Goal: Find specific page/section: Find specific page/section

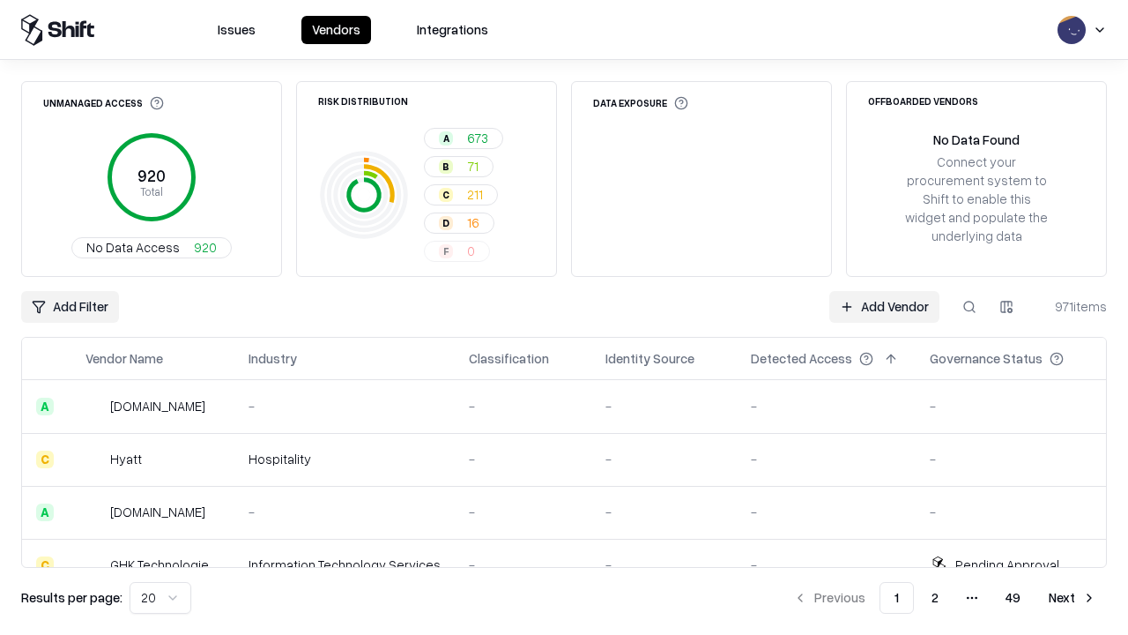
click at [564, 317] on div "Add Filter Add Vendor 971 items" at bounding box center [564, 307] width 1086 height 32
click at [70, 307] on html "Issues Vendors Integrations Unmanaged Access 920 Total No Data Access 920 Risk …" at bounding box center [564, 317] width 1128 height 635
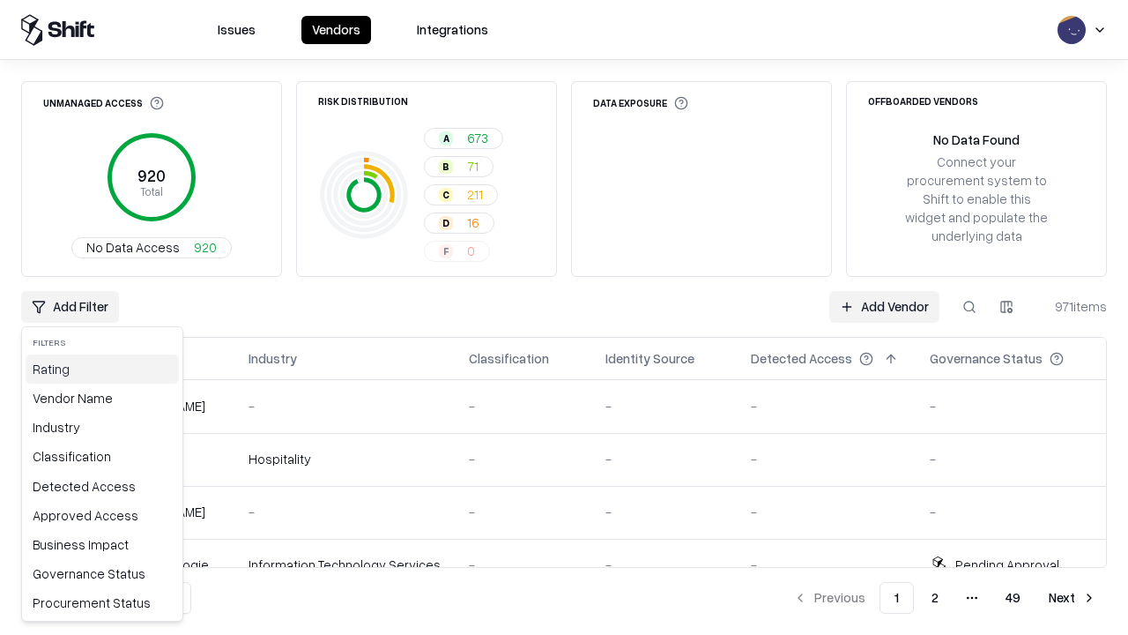
click at [102, 368] on div "Rating" at bounding box center [102, 368] width 153 height 29
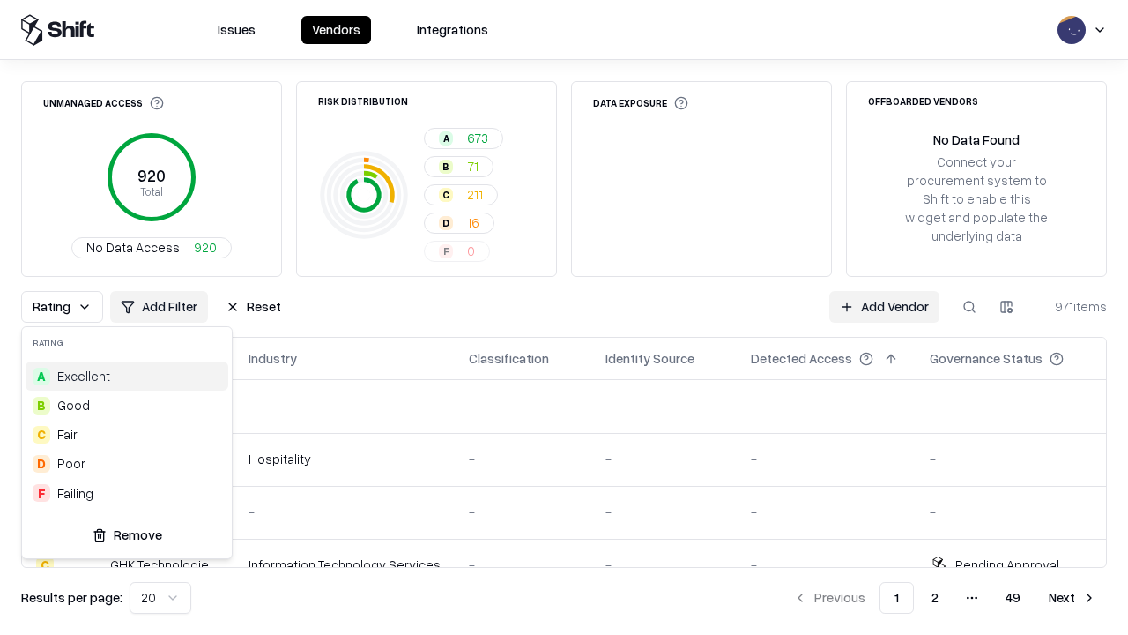
click at [564, 317] on html "Issues Vendors Integrations Unmanaged Access 920 Total No Data Access 920 Risk …" at bounding box center [564, 317] width 1128 height 635
click at [253, 307] on button "Reset" at bounding box center [253, 307] width 77 height 32
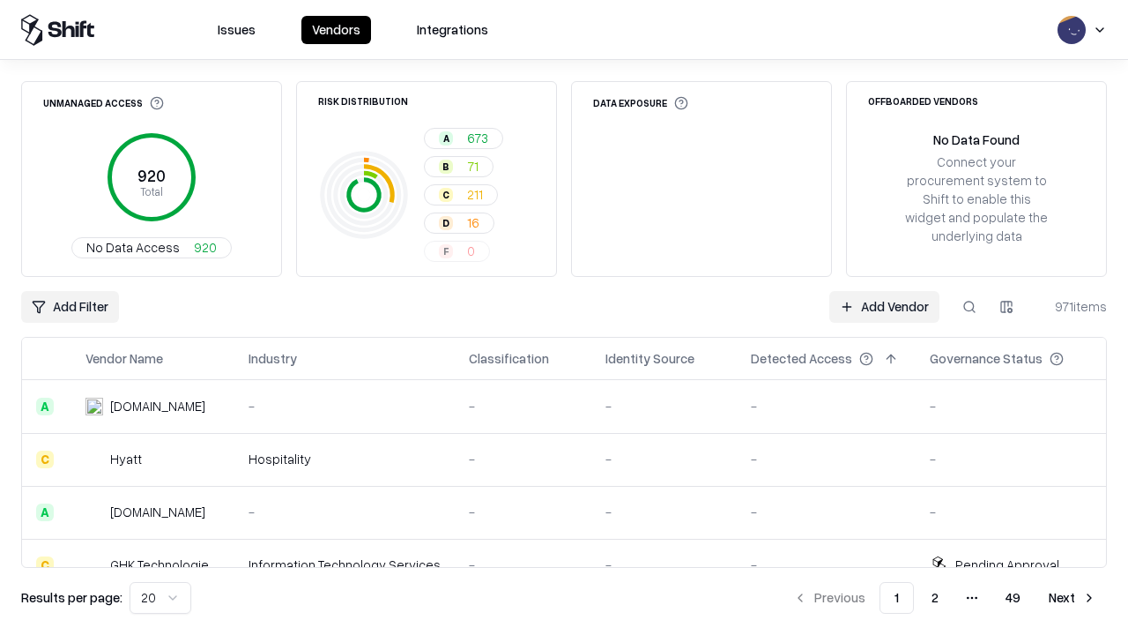
click at [564, 317] on div "Add Filter Add Vendor 971 items" at bounding box center [564, 307] width 1086 height 32
click at [70, 307] on html "Issues Vendors Integrations Unmanaged Access 920 Total No Data Access 920 Risk …" at bounding box center [564, 317] width 1128 height 635
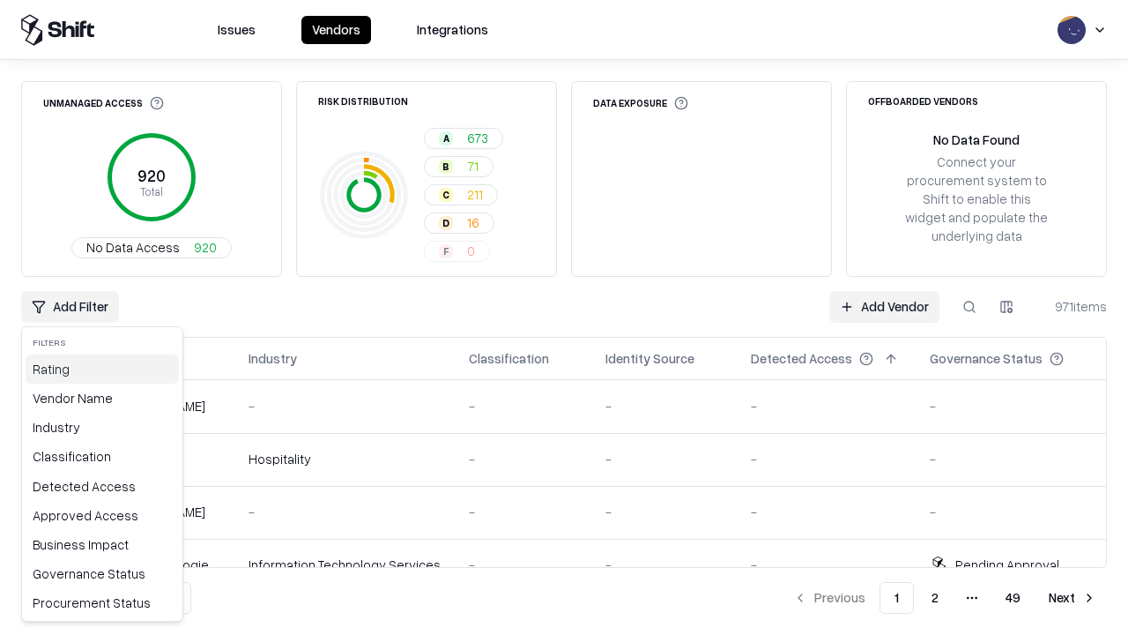
click at [102, 368] on div "Rating" at bounding box center [102, 368] width 153 height 29
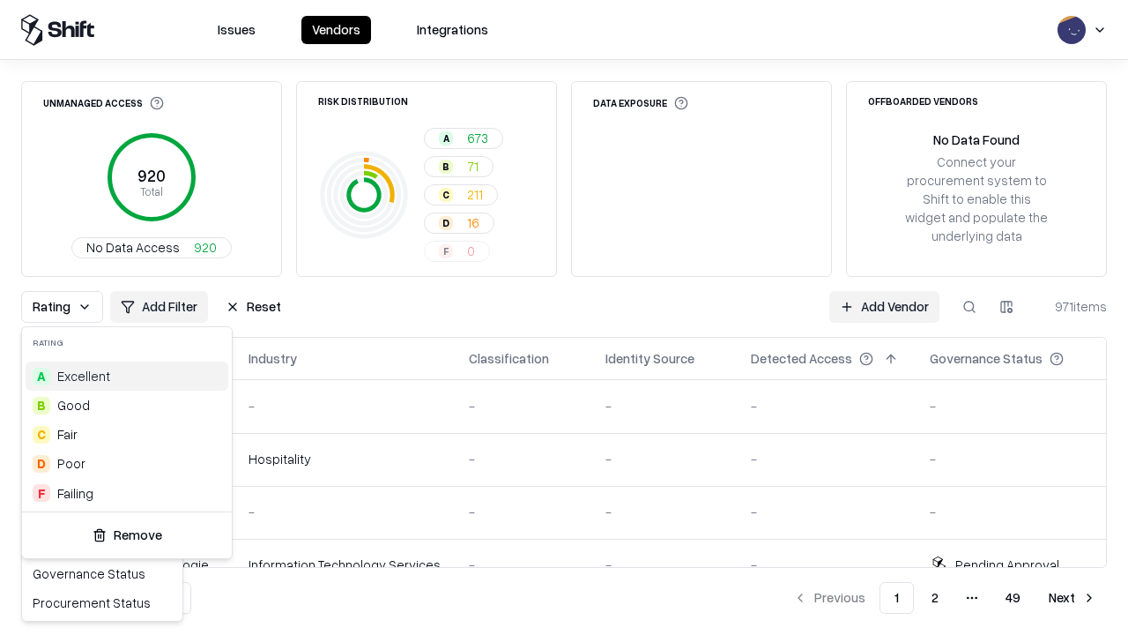
click at [127, 493] on div "F Failing" at bounding box center [127, 493] width 203 height 29
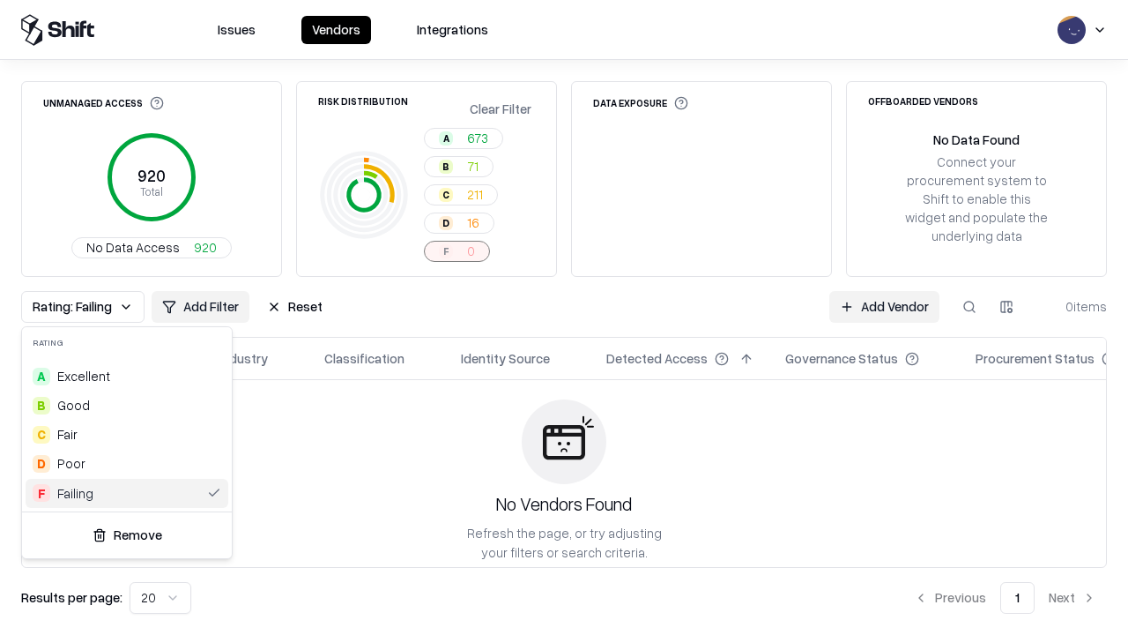
click at [564, 317] on html "Issues Vendors Integrations Unmanaged Access 920 Total No Data Access 920 Risk …" at bounding box center [564, 317] width 1128 height 635
click at [564, 317] on div "Rating: Failing Add Filter Reset Add Vendor 0 items" at bounding box center [564, 307] width 1086 height 32
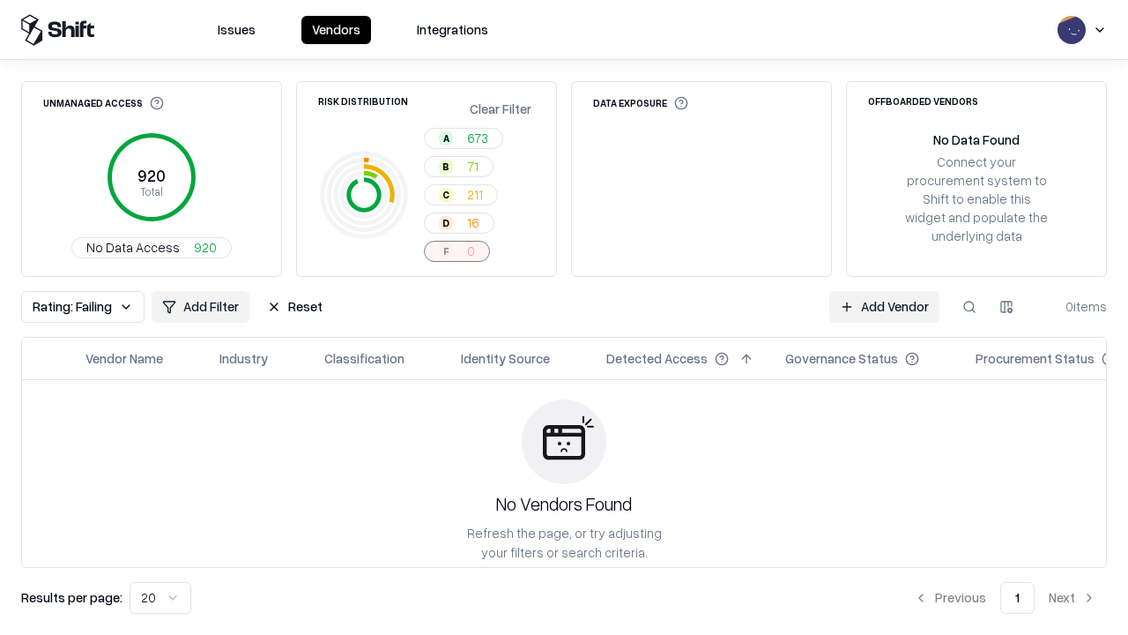
click at [294, 307] on button "Reset" at bounding box center [294, 307] width 77 height 32
click at [564, 317] on div "Add Filter Add Vendor 0 items" at bounding box center [564, 307] width 1086 height 32
click at [70, 307] on html "Issues Vendors Integrations Unmanaged Access 920 Total No Data Access 920 Risk …" at bounding box center [564, 317] width 1128 height 635
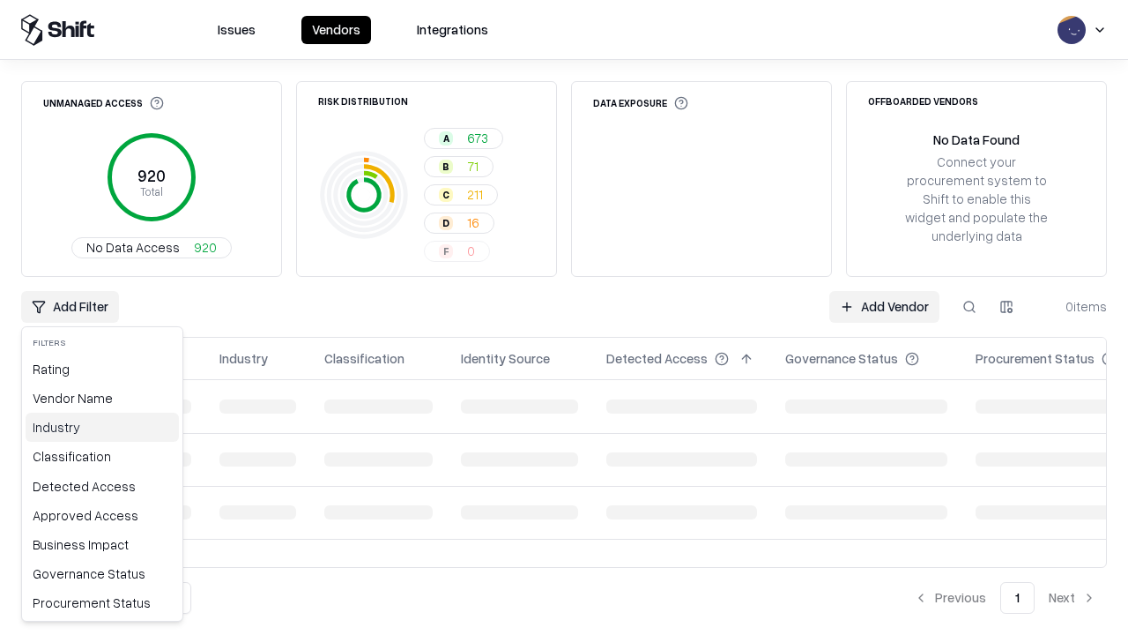
click at [102, 427] on div "Industry" at bounding box center [102, 427] width 153 height 29
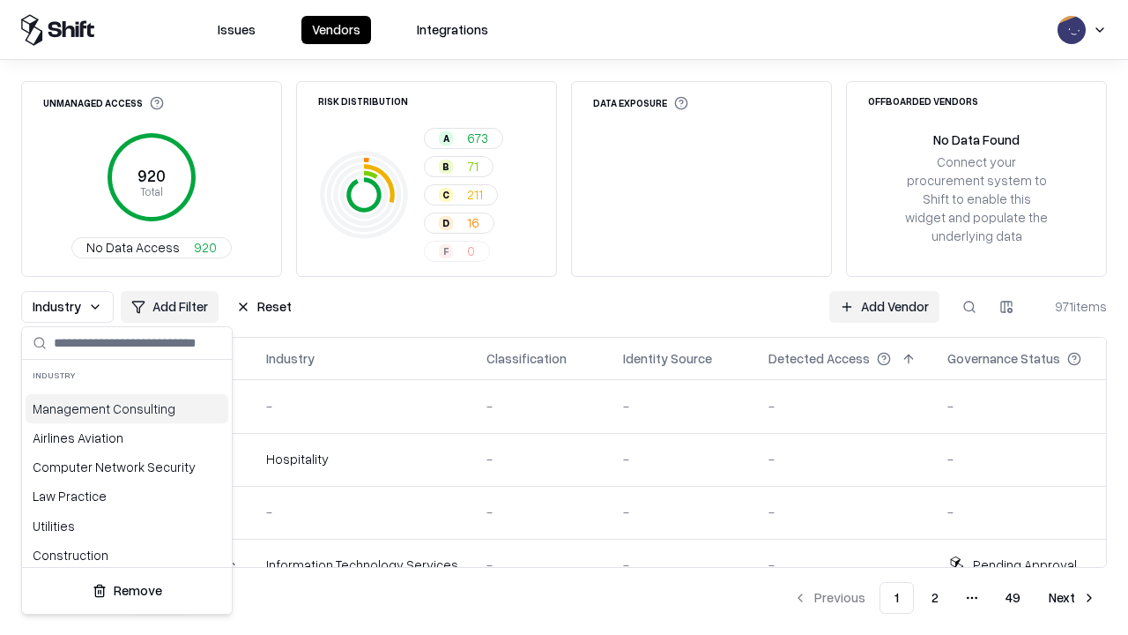
click at [564, 317] on html "Issues Vendors Integrations Unmanaged Access 920 Total No Data Access 920 Risk …" at bounding box center [564, 317] width 1128 height 635
click at [564, 317] on div "Industry Add Filter Reset Add Vendor 971 items" at bounding box center [564, 307] width 1086 height 32
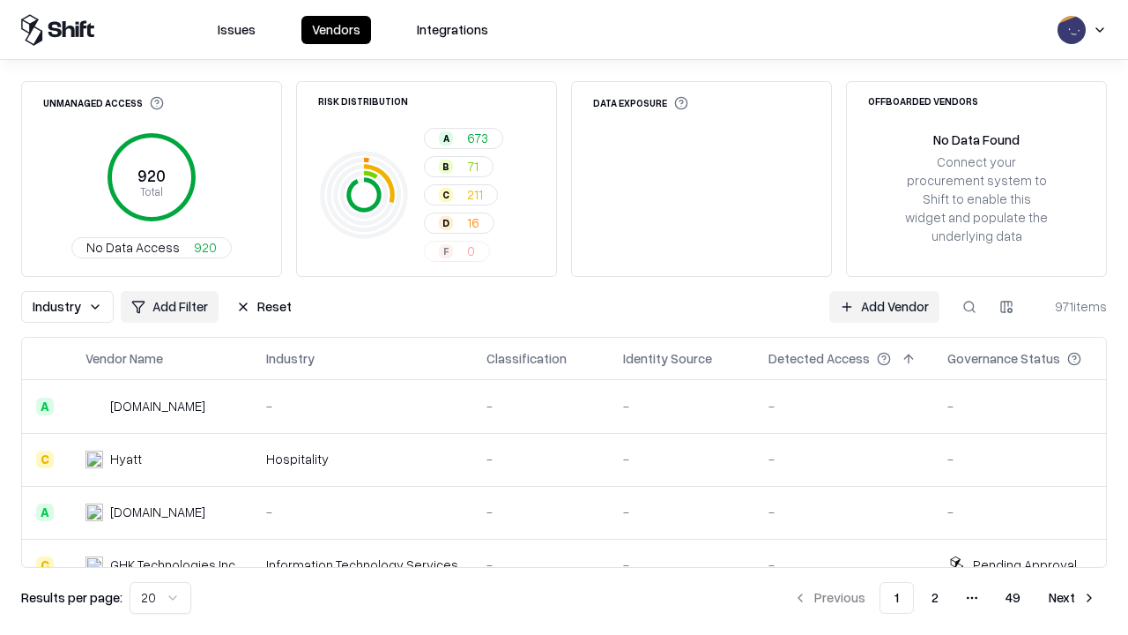
click at [264, 307] on button "Reset" at bounding box center [264, 307] width 77 height 32
click at [564, 317] on div "Add Filter Add Vendor 971 items" at bounding box center [564, 307] width 1086 height 32
click at [70, 307] on html "Issues Vendors Integrations Unmanaged Access 920 Total No Data Access 920 Risk …" at bounding box center [564, 317] width 1128 height 635
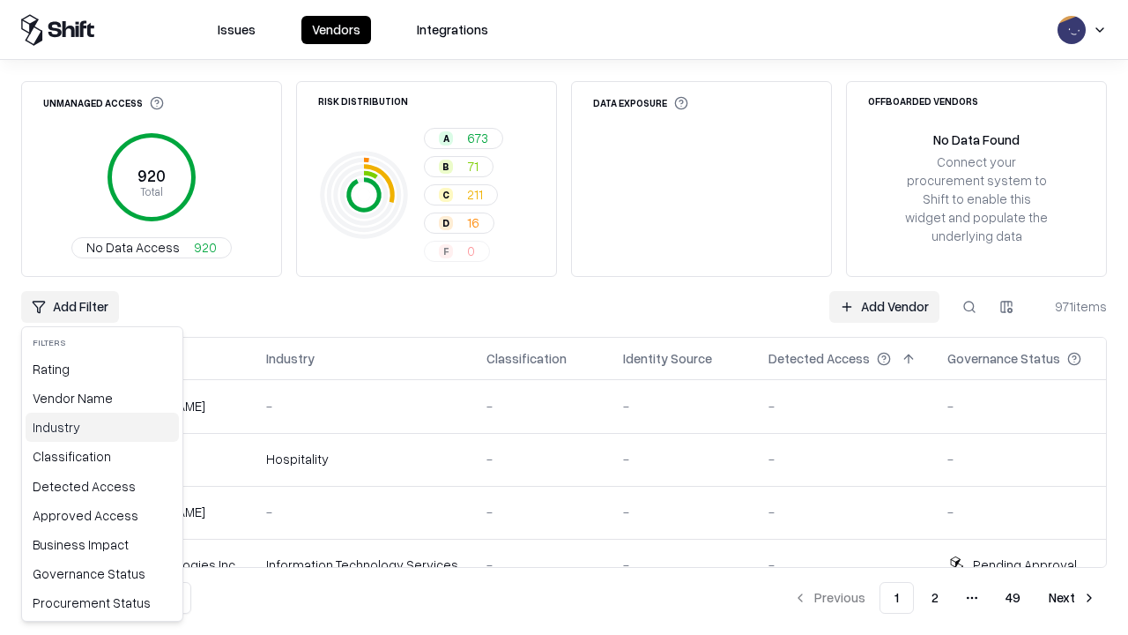
click at [102, 427] on div "Industry" at bounding box center [102, 427] width 153 height 29
